Goal: Task Accomplishment & Management: Manage account settings

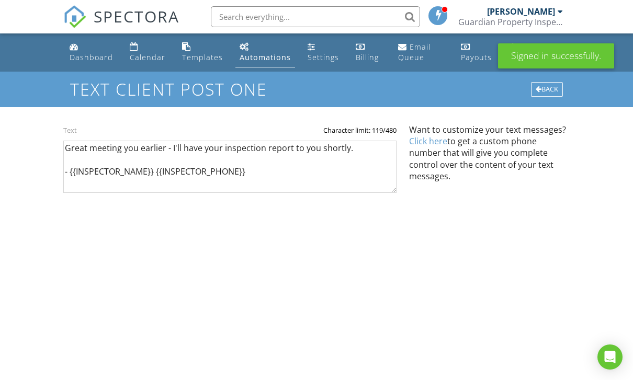
click at [84, 51] on link "Dashboard" at bounding box center [91, 53] width 52 height 30
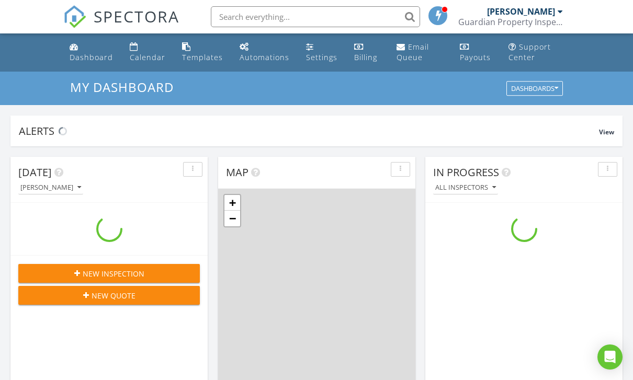
scroll to position [952, 633]
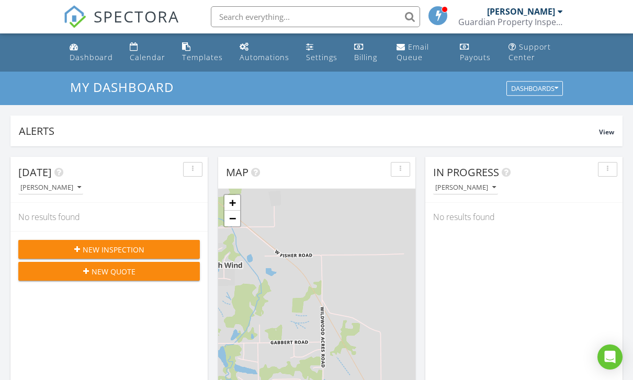
click at [178, 248] on div "New Inspection" at bounding box center [109, 249] width 165 height 11
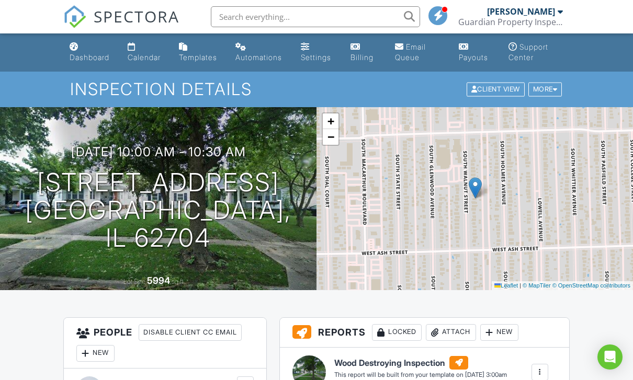
click at [92, 49] on link "Dashboard" at bounding box center [90, 53] width 50 height 30
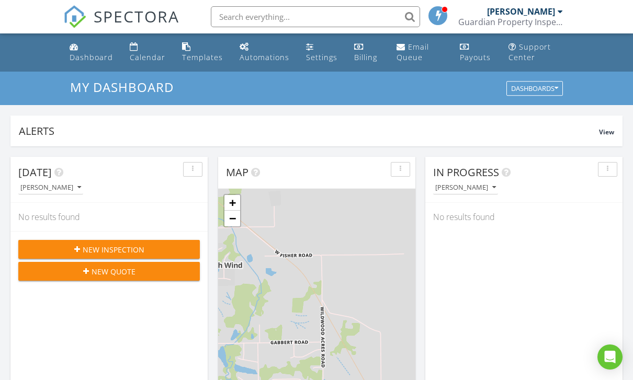
scroll to position [952, 633]
click at [256, 54] on div "Automations" at bounding box center [264, 57] width 50 height 10
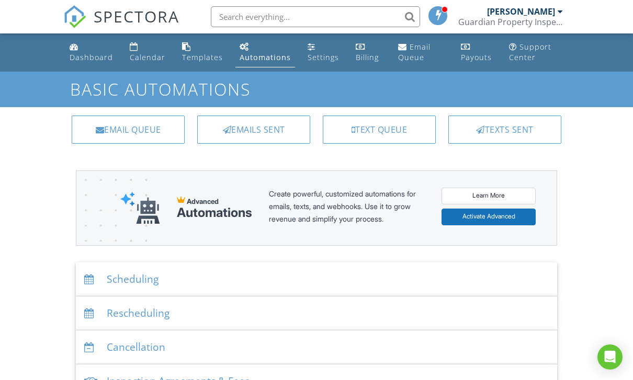
click at [203, 44] on link "Templates" at bounding box center [202, 53] width 49 height 30
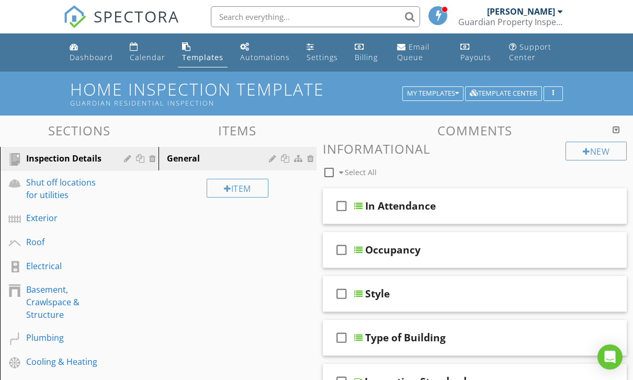
click at [445, 93] on div "My Templates" at bounding box center [433, 93] width 52 height 7
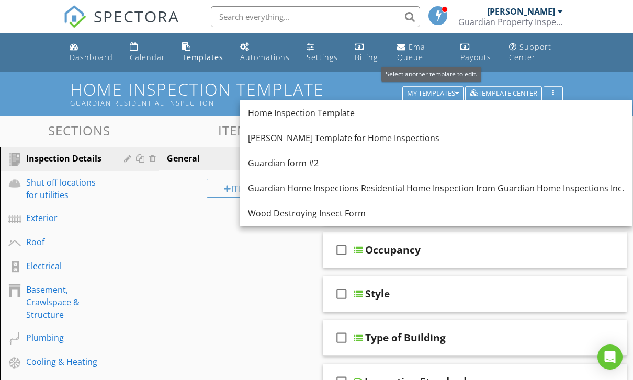
click at [401, 216] on div "Wood Destroying Insect Form" at bounding box center [436, 213] width 376 height 13
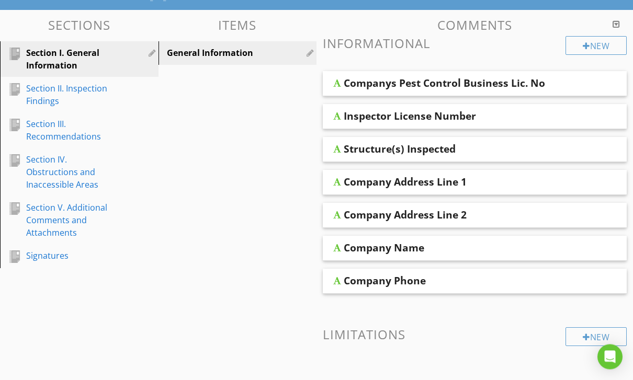
scroll to position [116, 0]
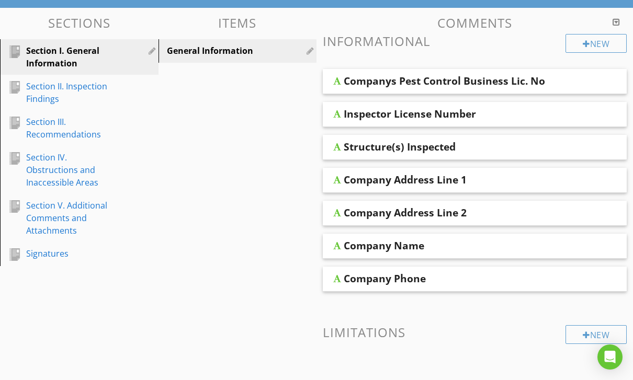
click at [78, 164] on div "Section IV. Obstructions and Inaccessible Areas" at bounding box center [67, 170] width 83 height 38
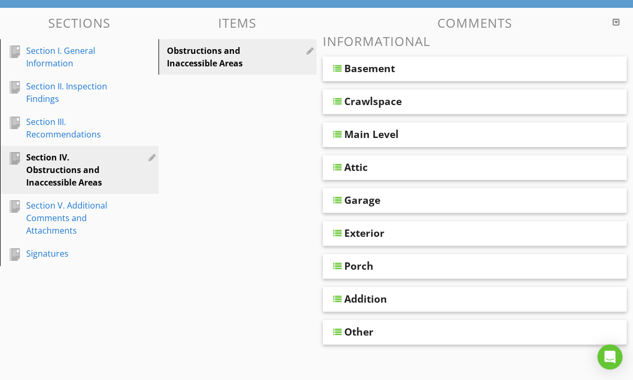
click at [617, 18] on div at bounding box center [615, 22] width 7 height 8
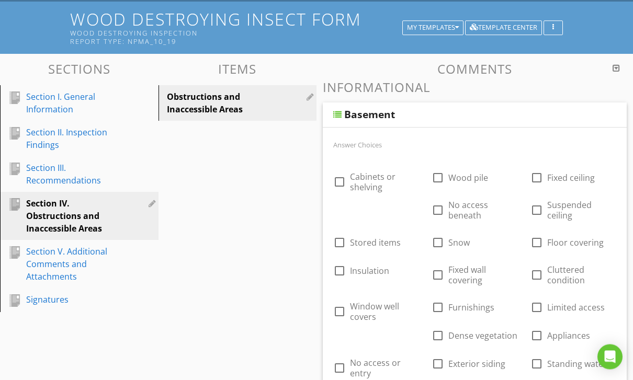
scroll to position [70, 0]
click at [557, 28] on div "button" at bounding box center [553, 27] width 10 height 7
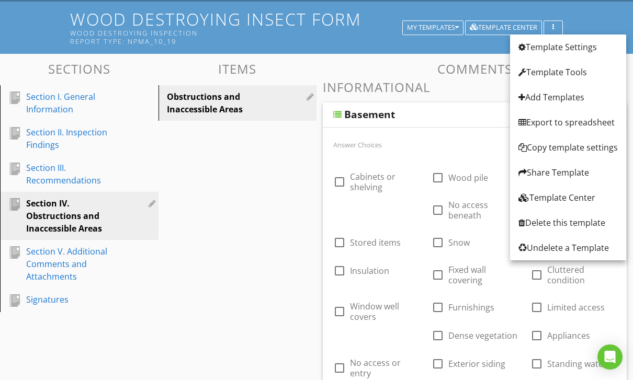
click at [589, 44] on div "Template Settings" at bounding box center [567, 47] width 99 height 13
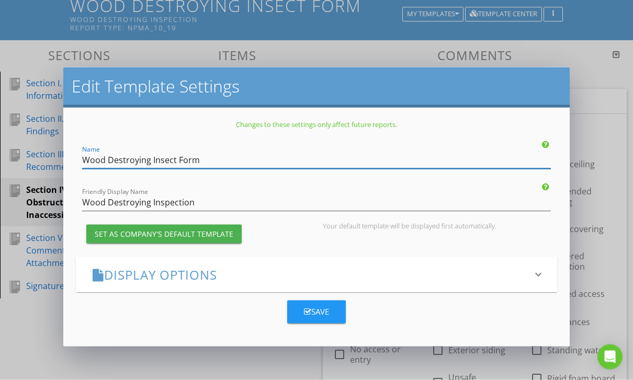
scroll to position [86, 0]
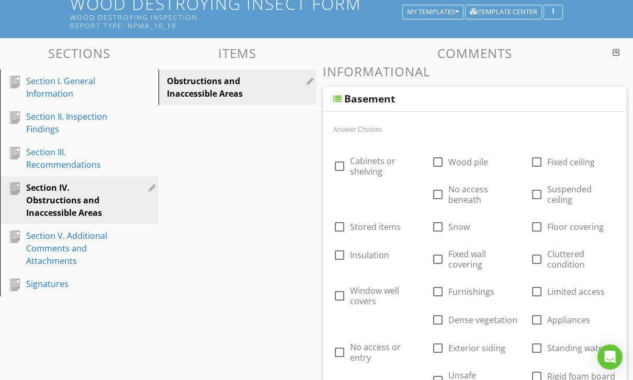
click at [593, 84] on div at bounding box center [316, 190] width 633 height 380
click at [340, 101] on div at bounding box center [337, 99] width 8 height 8
click at [382, 94] on div "Basement" at bounding box center [369, 99] width 51 height 13
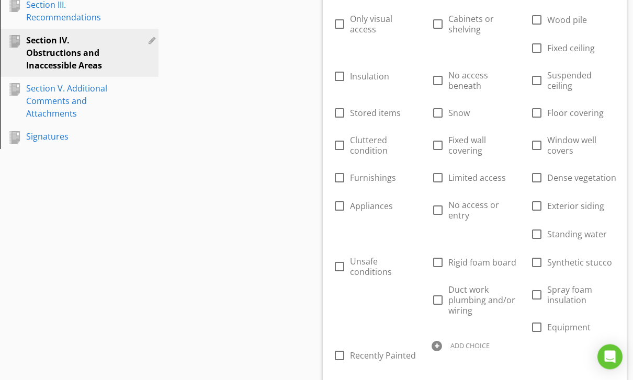
scroll to position [238, 0]
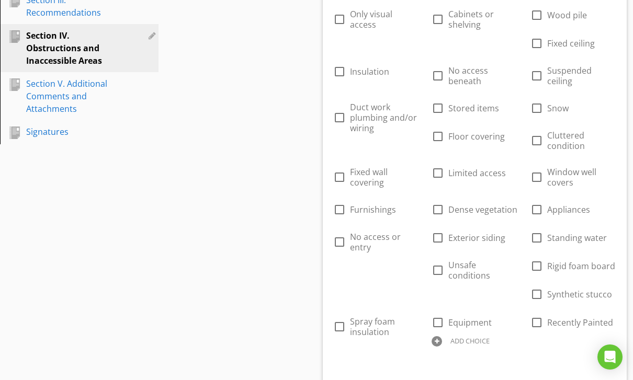
click at [0, 0] on div at bounding box center [0, 0] width 0 height 0
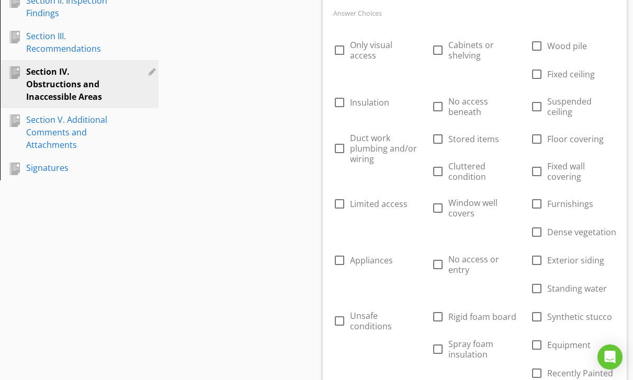
scroll to position [200, 0]
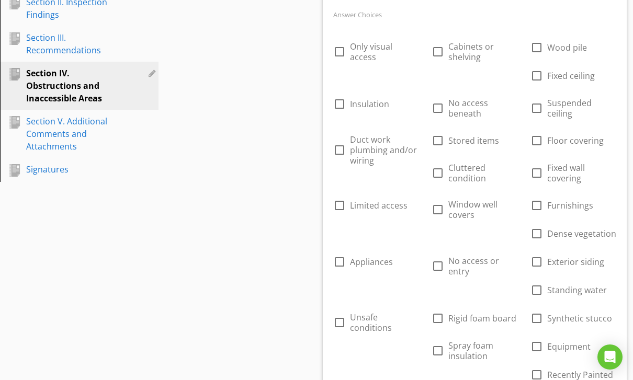
click at [0, 0] on div at bounding box center [0, 0] width 0 height 0
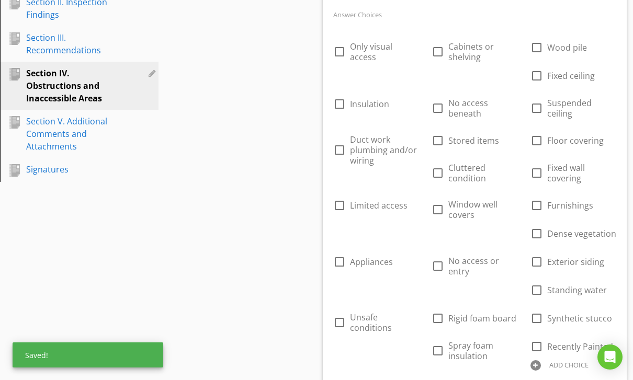
click at [0, 0] on div at bounding box center [0, 0] width 0 height 0
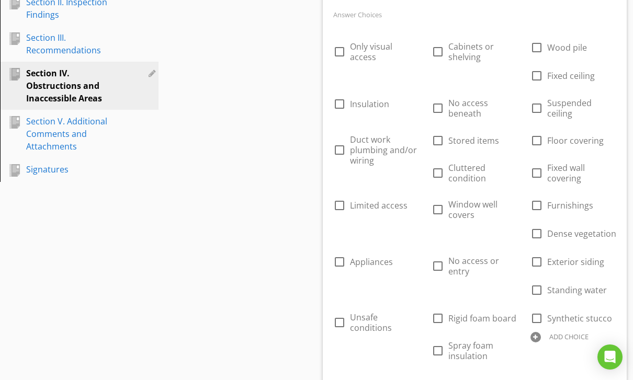
click at [0, 0] on div at bounding box center [0, 0] width 0 height 0
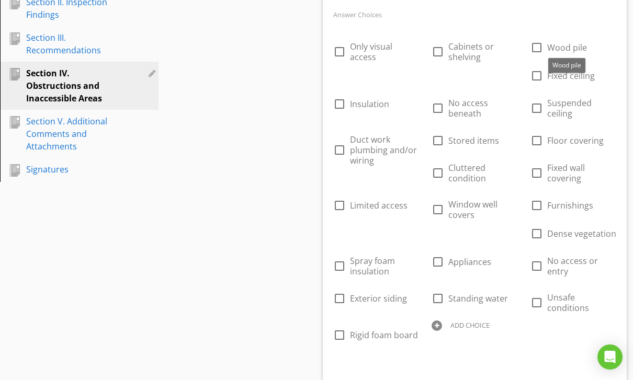
click at [0, 0] on div at bounding box center [0, 0] width 0 height 0
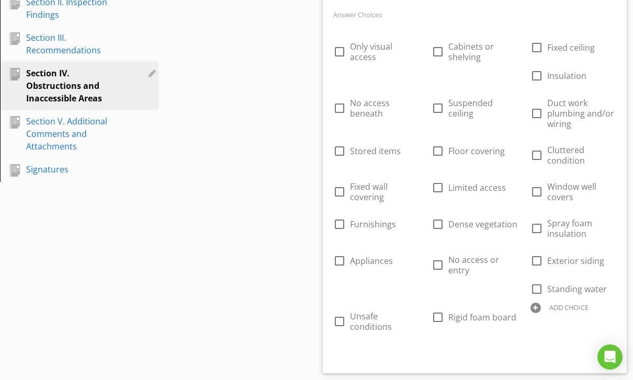
click at [0, 0] on div at bounding box center [0, 0] width 0 height 0
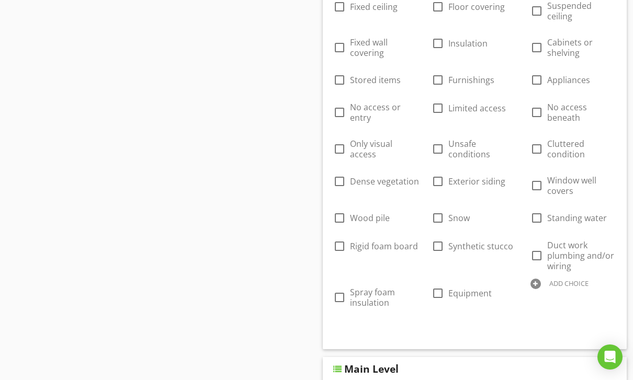
scroll to position [649, 0]
click at [0, 0] on div at bounding box center [0, 0] width 0 height 0
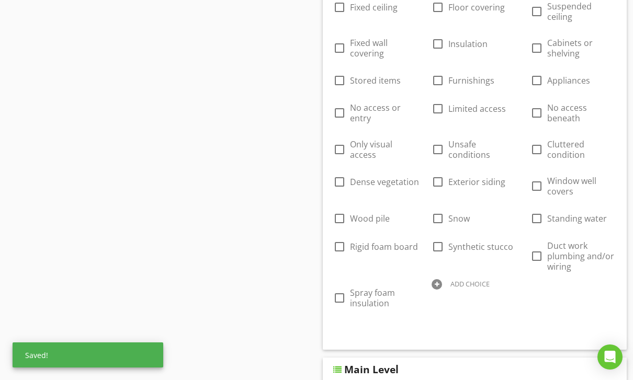
click at [0, 0] on div at bounding box center [0, 0] width 0 height 0
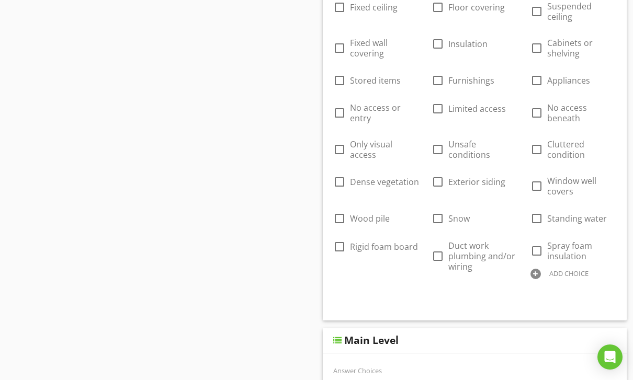
click at [0, 0] on div at bounding box center [0, 0] width 0 height 0
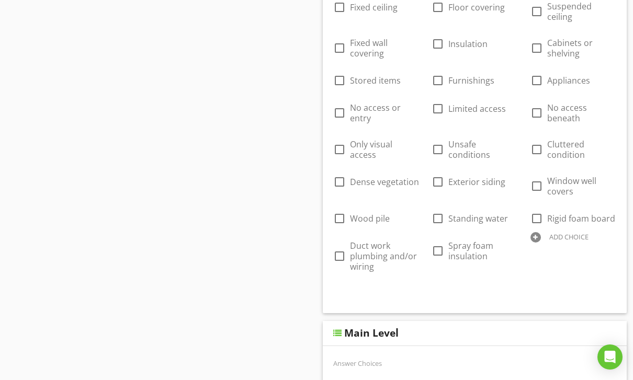
click at [0, 0] on div at bounding box center [0, 0] width 0 height 0
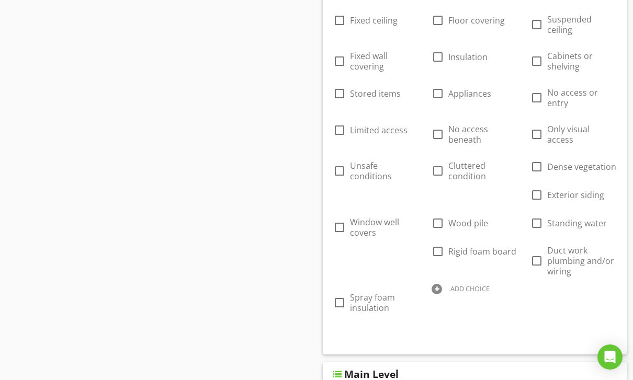
scroll to position [633, 0]
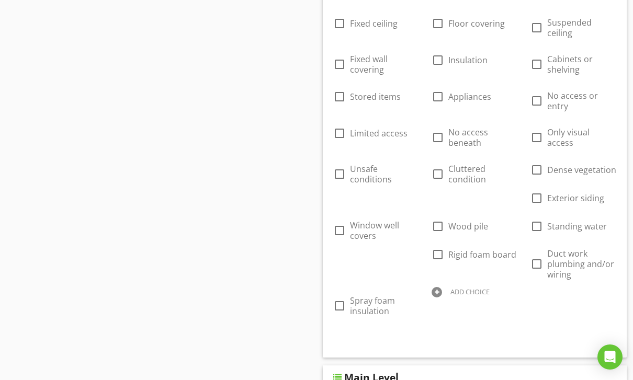
click at [594, 173] on span "Dense vegetation" at bounding box center [581, 170] width 69 height 10
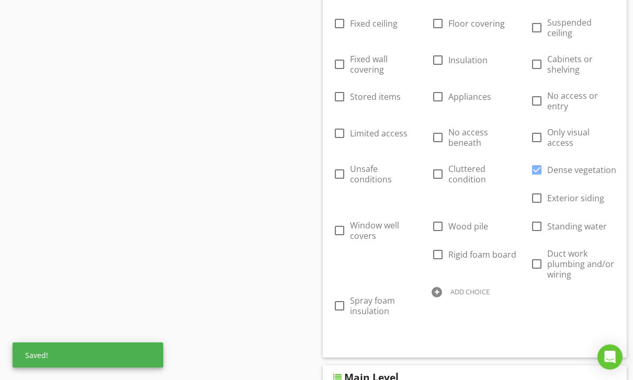
click at [0, 0] on div at bounding box center [0, 0] width 0 height 0
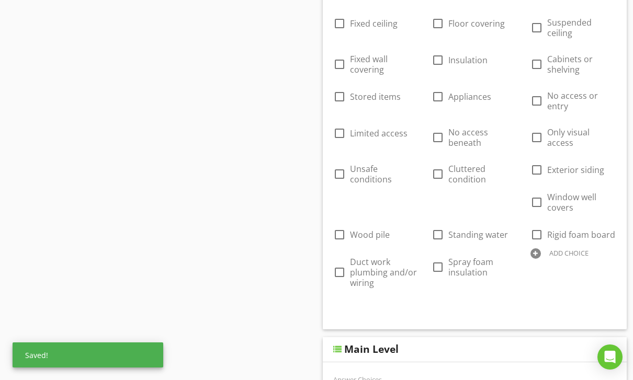
checkbox input "false"
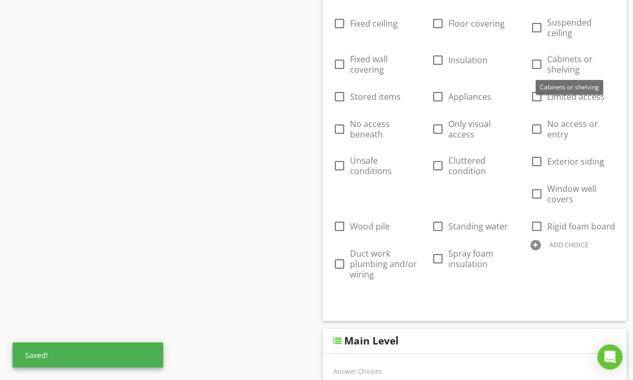
click at [0, 0] on div at bounding box center [0, 0] width 0 height 0
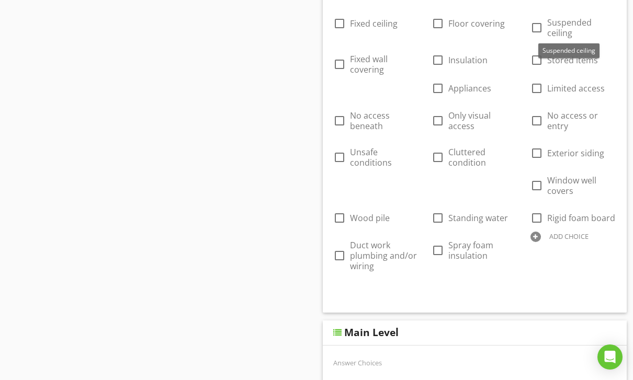
click at [0, 0] on div at bounding box center [0, 0] width 0 height 0
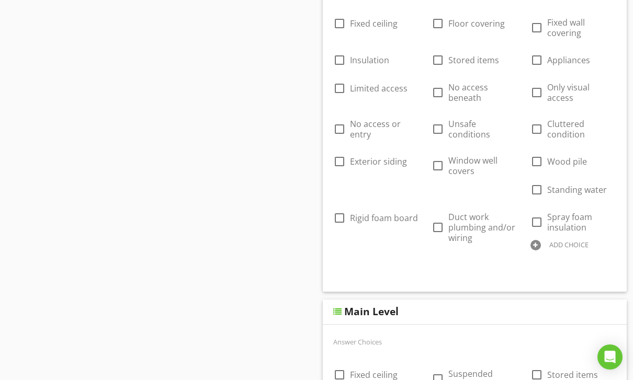
click at [0, 0] on div at bounding box center [0, 0] width 0 height 0
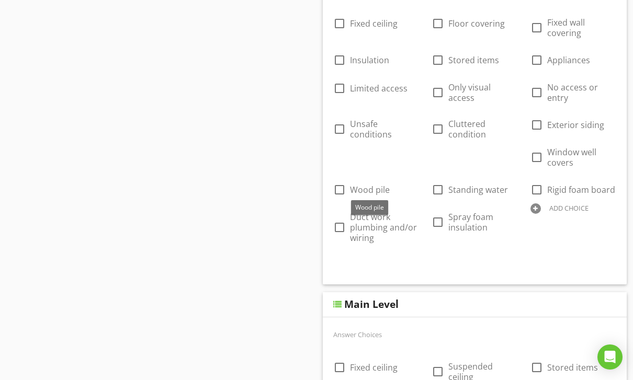
click at [0, 0] on div at bounding box center [0, 0] width 0 height 0
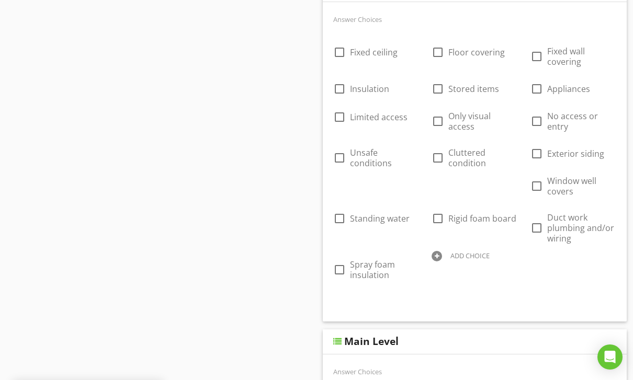
scroll to position [605, 0]
click at [0, 0] on div at bounding box center [0, 0] width 0 height 0
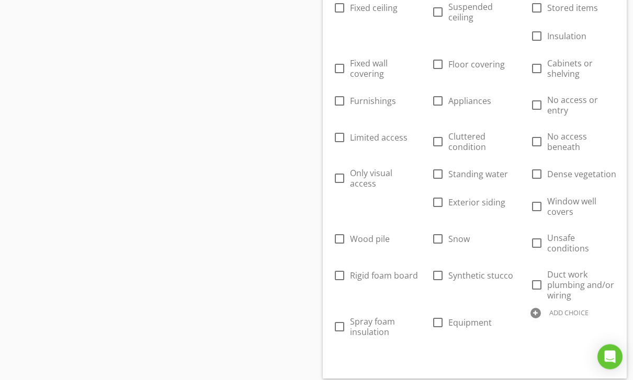
scroll to position [973, 0]
click at [0, 0] on div at bounding box center [0, 0] width 0 height 0
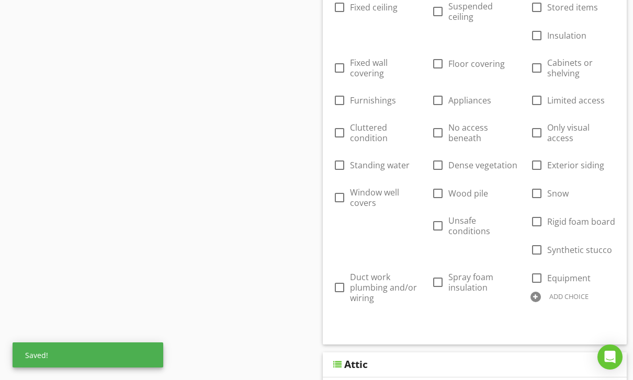
click at [0, 0] on div at bounding box center [0, 0] width 0 height 0
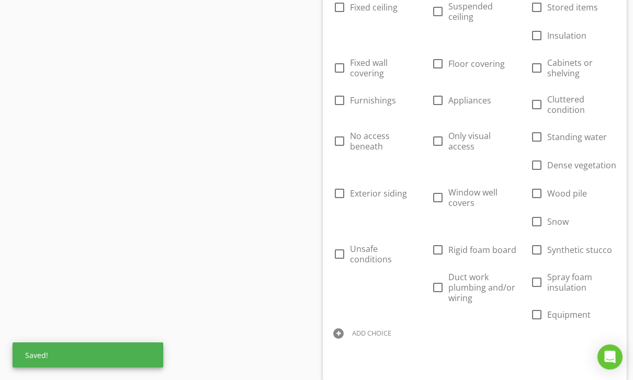
click at [604, 94] on span "Cluttered condition" at bounding box center [581, 104] width 69 height 21
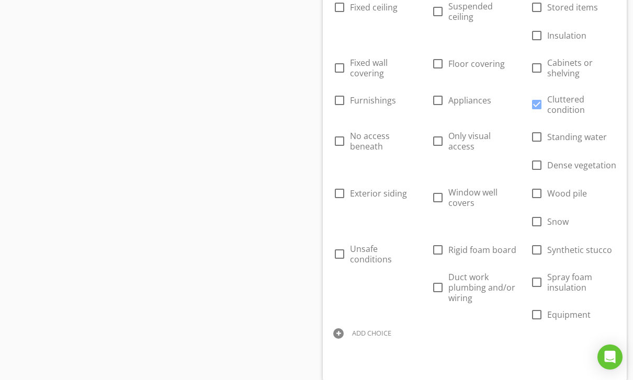
click at [580, 104] on span "Cluttered condition" at bounding box center [566, 105] width 38 height 22
checkbox input "false"
click at [0, 0] on div at bounding box center [0, 0] width 0 height 0
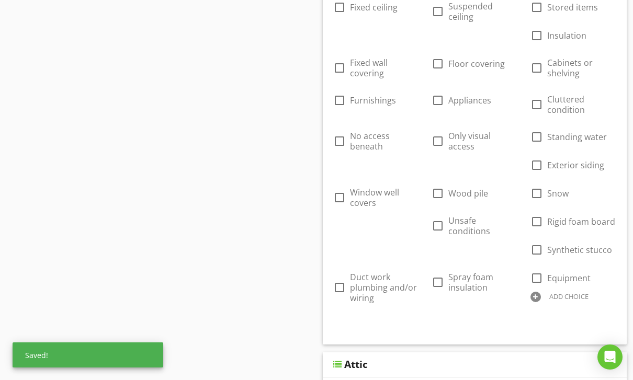
click at [0, 0] on div at bounding box center [0, 0] width 0 height 0
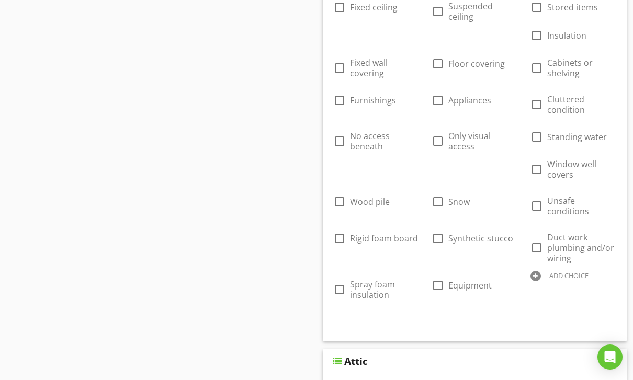
click at [0, 0] on div at bounding box center [0, 0] width 0 height 0
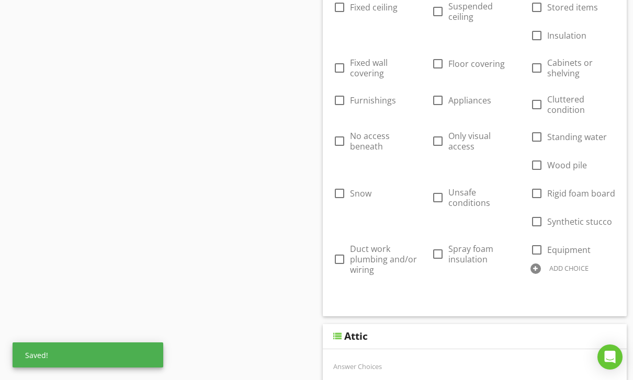
click at [0, 0] on div at bounding box center [0, 0] width 0 height 0
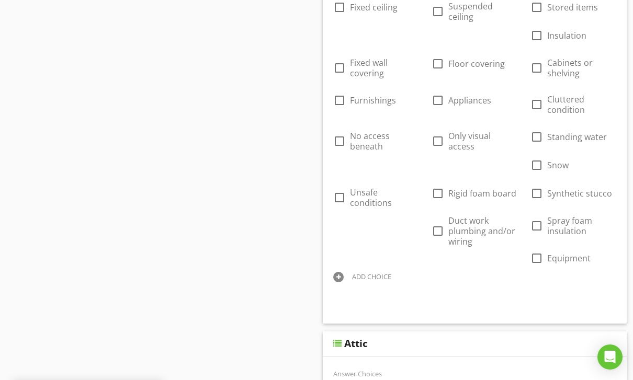
click at [0, 0] on div at bounding box center [0, 0] width 0 height 0
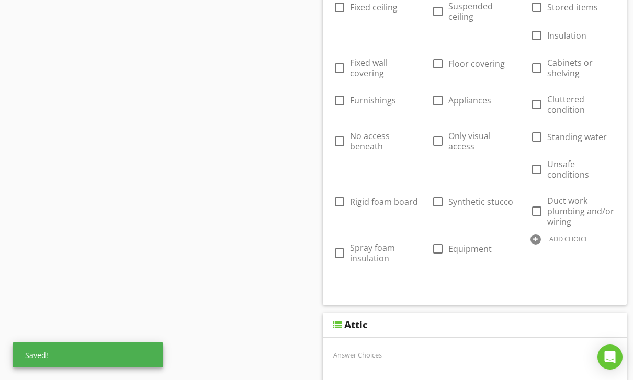
click at [0, 0] on div at bounding box center [0, 0] width 0 height 0
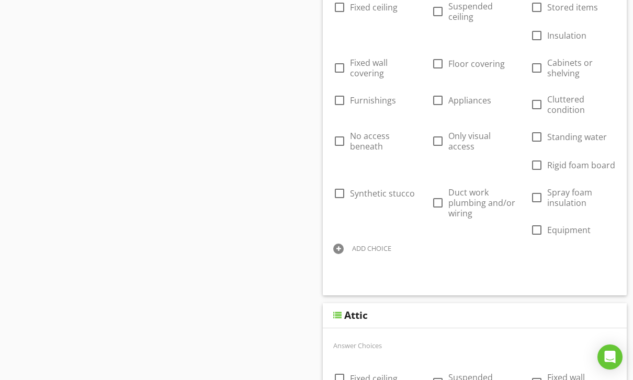
click at [0, 0] on div at bounding box center [0, 0] width 0 height 0
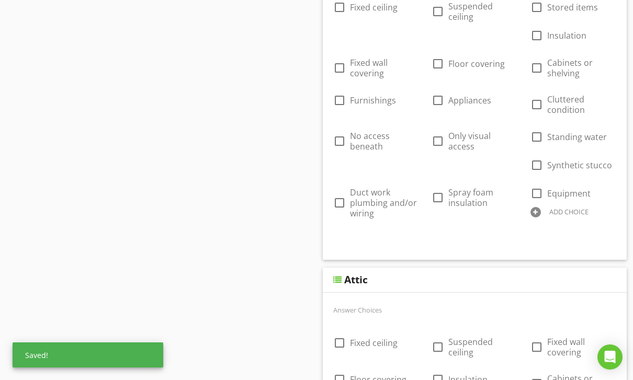
click at [0, 0] on div at bounding box center [0, 0] width 0 height 0
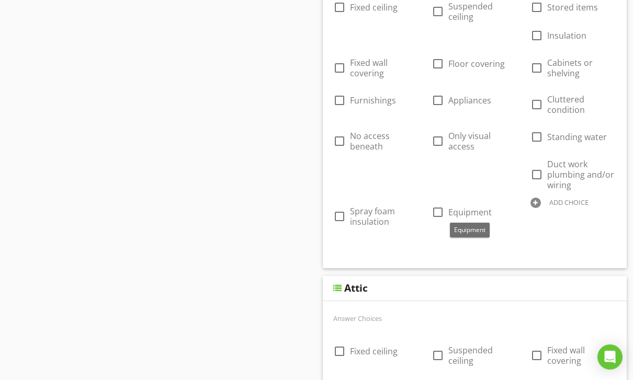
click at [0, 0] on div at bounding box center [0, 0] width 0 height 0
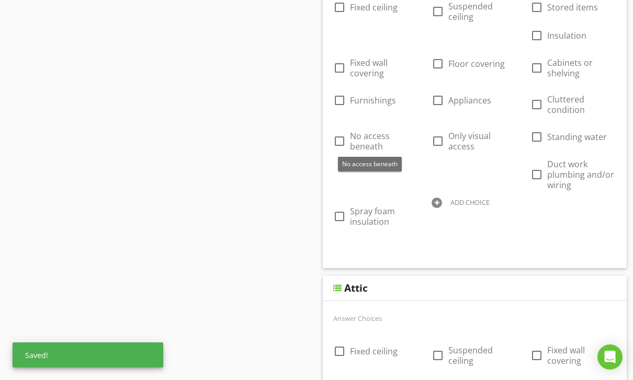
click at [0, 0] on div at bounding box center [0, 0] width 0 height 0
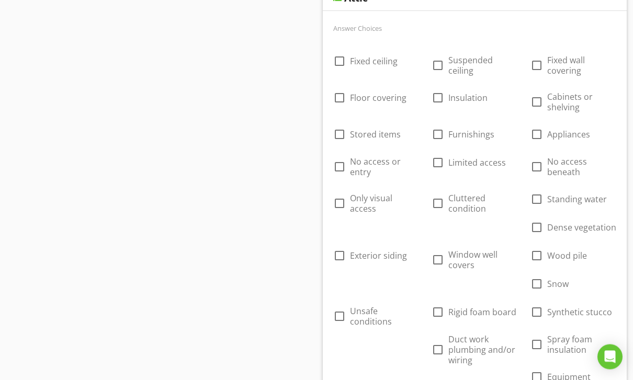
scroll to position [1236, 0]
click at [0, 0] on div at bounding box center [0, 0] width 0 height 0
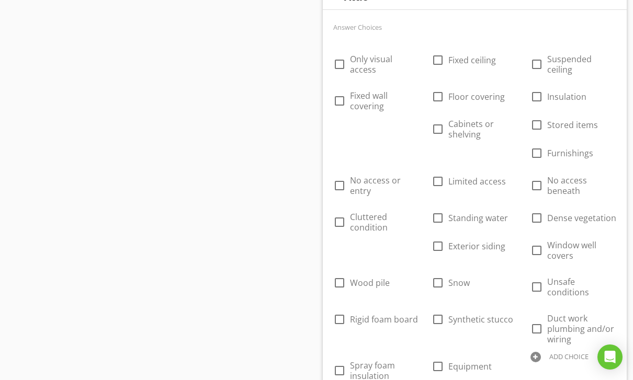
click at [0, 0] on div at bounding box center [0, 0] width 0 height 0
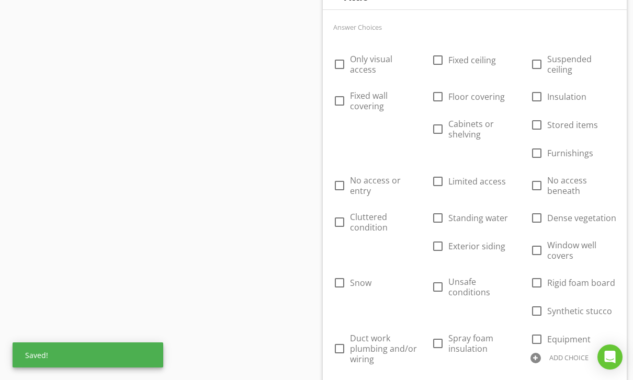
click at [0, 0] on div at bounding box center [0, 0] width 0 height 0
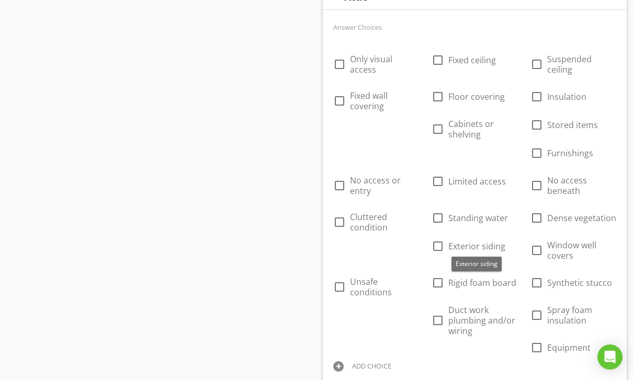
click at [0, 0] on div at bounding box center [0, 0] width 0 height 0
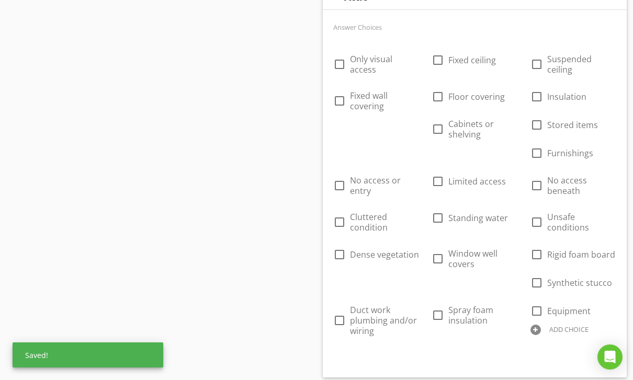
click at [0, 0] on div at bounding box center [0, 0] width 0 height 0
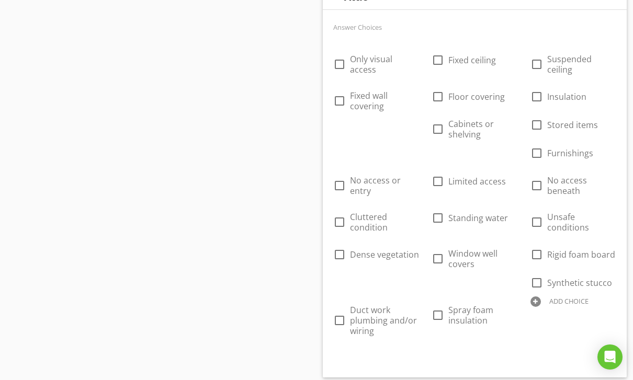
click at [0, 0] on div at bounding box center [0, 0] width 0 height 0
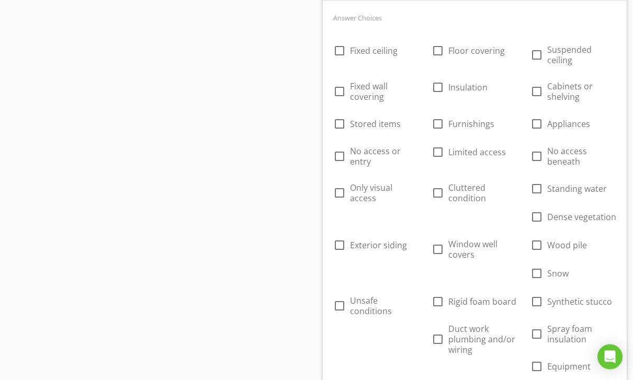
scroll to position [2117, 0]
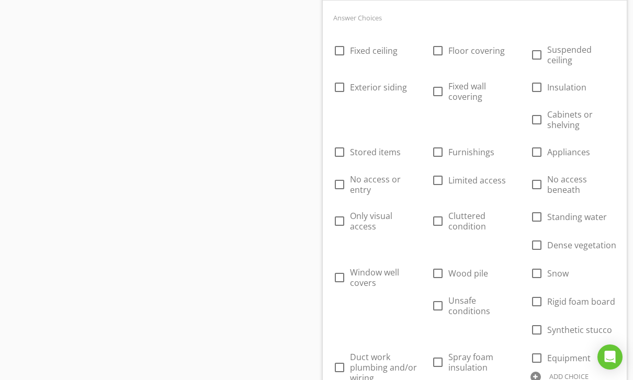
click at [0, 0] on div at bounding box center [0, 0] width 0 height 0
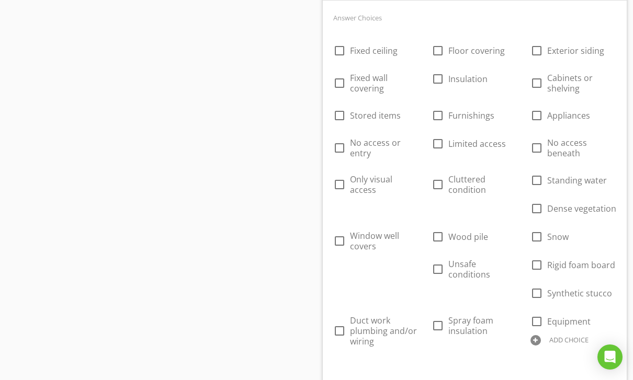
click at [0, 0] on div at bounding box center [0, 0] width 0 height 0
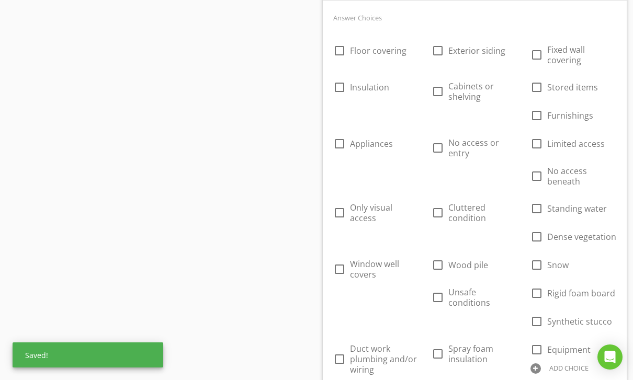
click at [0, 0] on div at bounding box center [0, 0] width 0 height 0
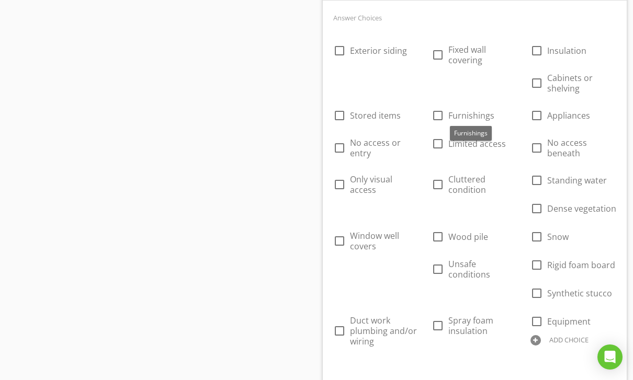
click at [0, 0] on div at bounding box center [0, 0] width 0 height 0
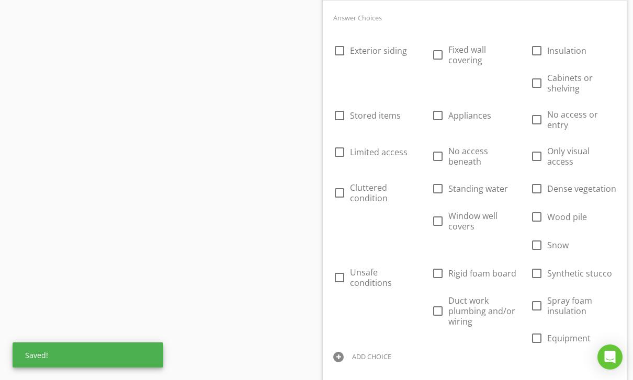
click at [0, 0] on div at bounding box center [0, 0] width 0 height 0
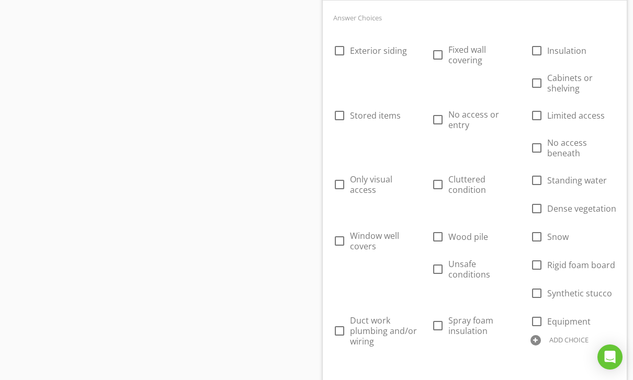
click at [0, 0] on div at bounding box center [0, 0] width 0 height 0
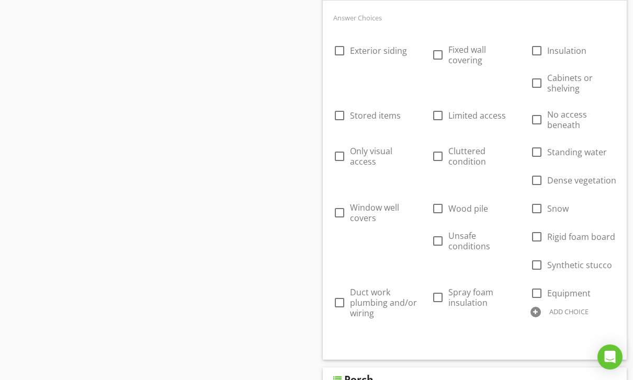
click at [0, 0] on div at bounding box center [0, 0] width 0 height 0
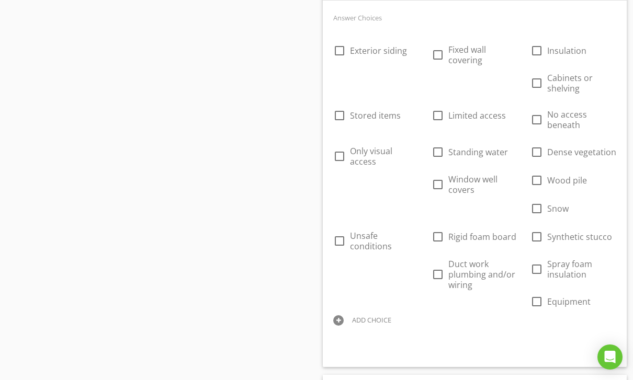
click at [580, 217] on div "check_box_outline_blank Exterior siding check_box_outline_blank Fixed wall cove…" at bounding box center [474, 182] width 295 height 297
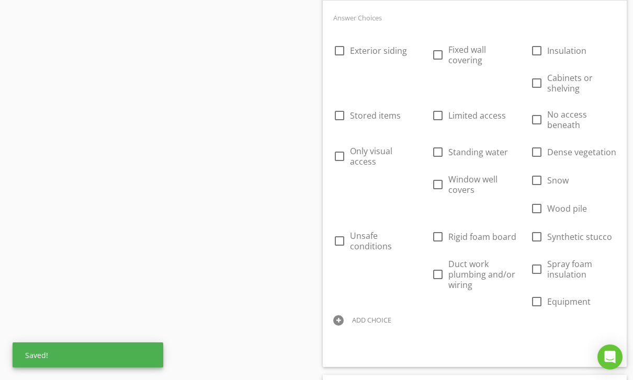
click at [0, 0] on div at bounding box center [0, 0] width 0 height 0
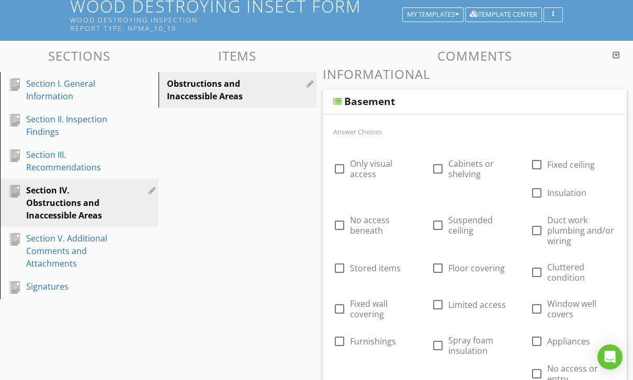
scroll to position [0, 0]
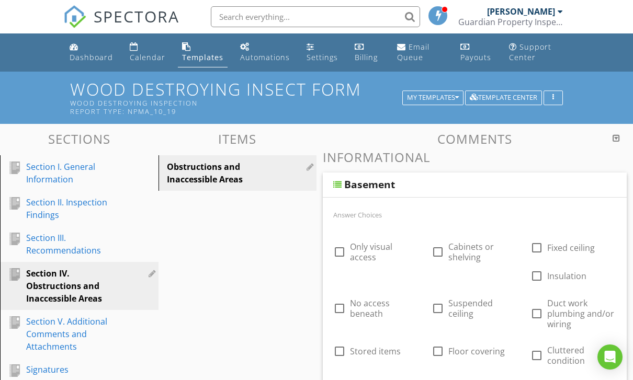
click at [72, 60] on div "Dashboard" at bounding box center [91, 57] width 43 height 10
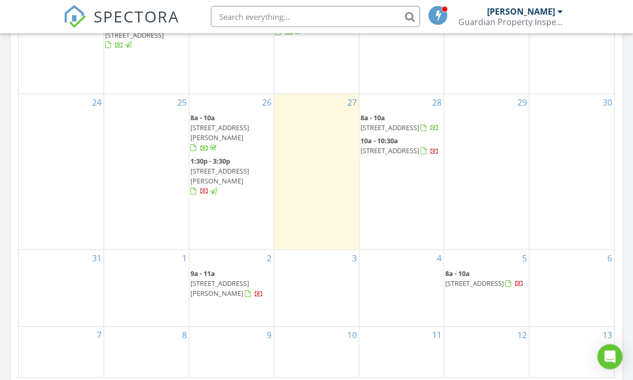
scroll to position [592, 0]
